Goal: Find contact information: Find contact information

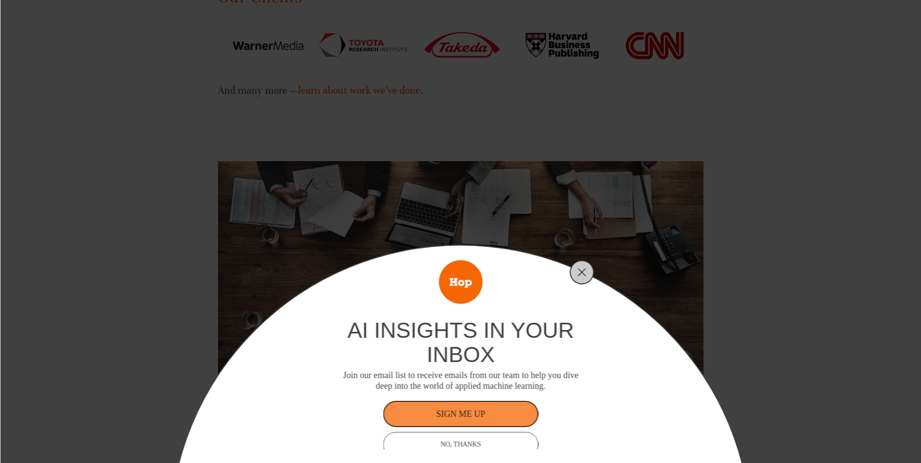
scroll to position [1699, 0]
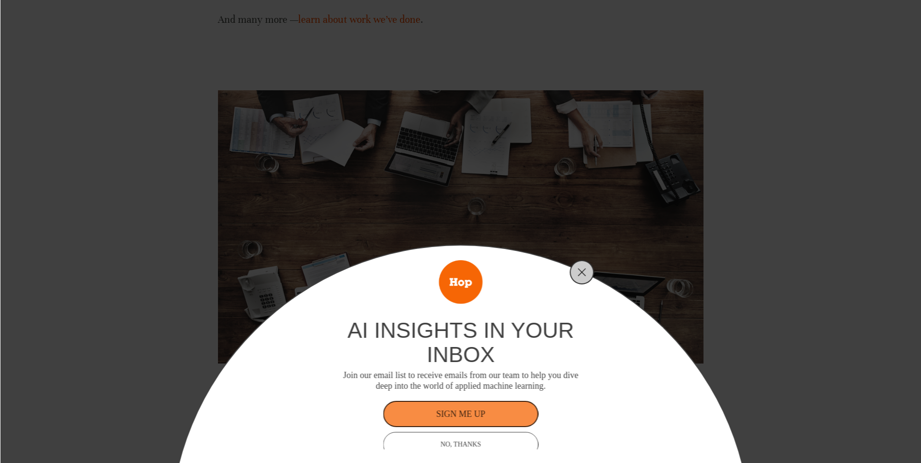
click at [591, 272] on div at bounding box center [582, 272] width 24 height 24
click at [588, 272] on button "Close" at bounding box center [582, 273] width 14 height 14
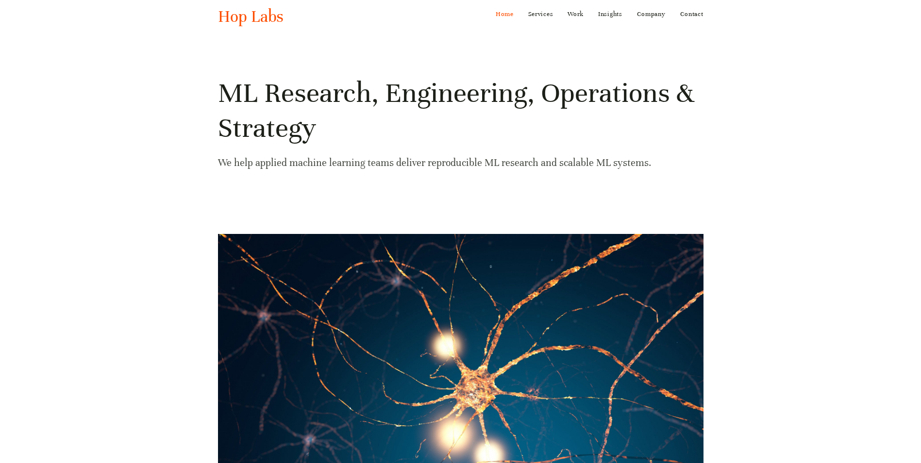
scroll to position [0, 0]
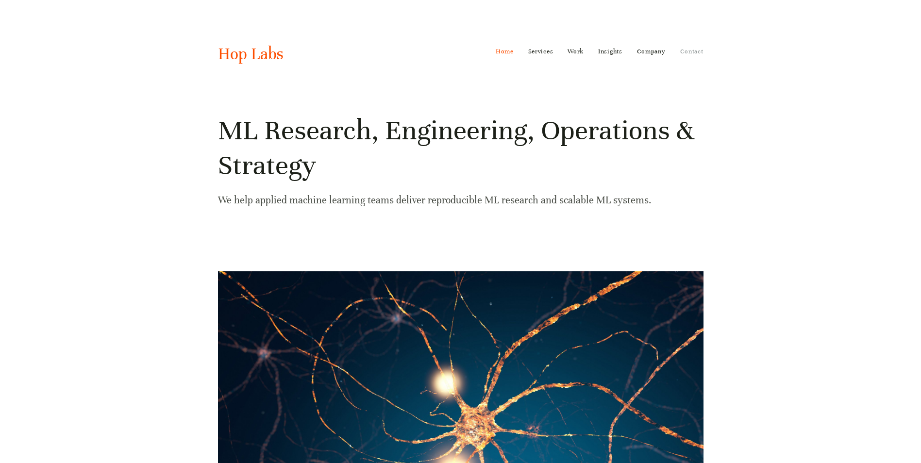
click at [696, 47] on link "Contact" at bounding box center [691, 52] width 23 height 16
click at [697, 50] on link "Contact" at bounding box center [691, 52] width 23 height 16
